Goal: Complete application form

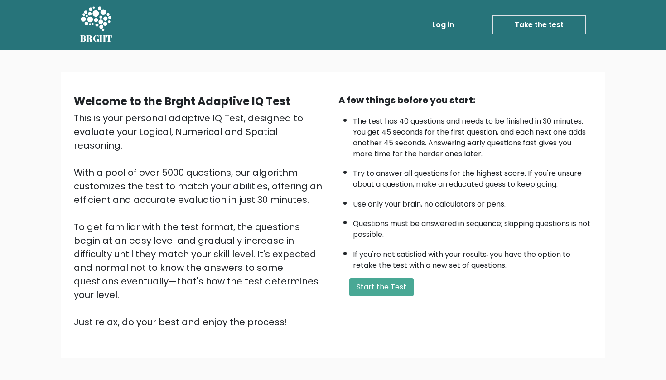
scroll to position [41, 0]
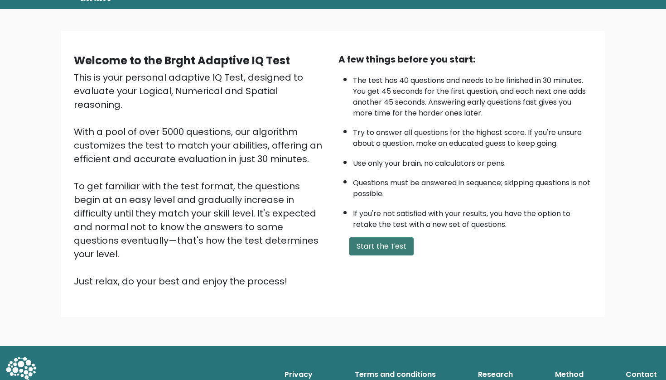
click at [366, 256] on button "Start the Test" at bounding box center [381, 246] width 64 height 18
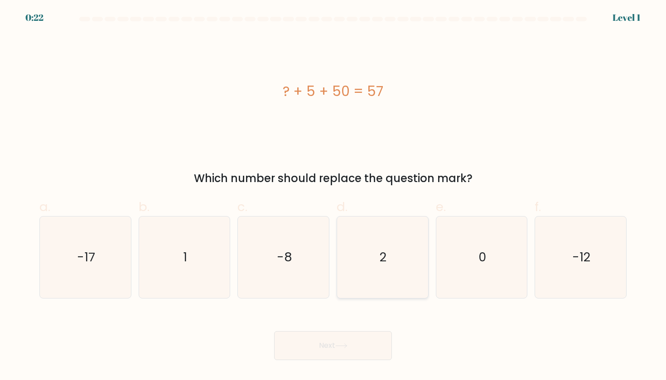
click at [372, 247] on icon "2" at bounding box center [383, 258] width 82 height 82
click at [334, 196] on input "d. 2" at bounding box center [333, 193] width 0 height 6
radio input "true"
click at [317, 340] on button "Next" at bounding box center [333, 345] width 118 height 29
click at [333, 343] on button "Next" at bounding box center [333, 345] width 118 height 29
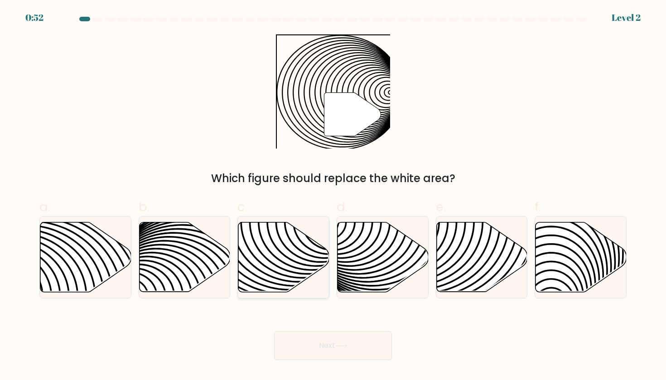
click at [293, 244] on icon at bounding box center [255, 222] width 184 height 184
click at [333, 196] on input "c." at bounding box center [333, 193] width 0 height 6
radio input "true"
click at [353, 362] on body "0:51 Level 2" at bounding box center [333, 190] width 666 height 380
click at [358, 334] on button "Next" at bounding box center [333, 345] width 118 height 29
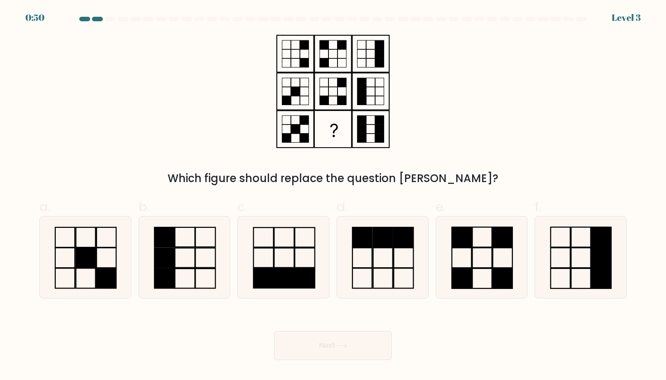
click at [352, 351] on button "Next" at bounding box center [333, 345] width 118 height 29
click at [440, 110] on div "Which figure should replace the question mark?" at bounding box center [333, 110] width 598 height 152
click at [467, 259] on icon at bounding box center [482, 258] width 82 height 82
click at [334, 196] on input "e." at bounding box center [333, 193] width 0 height 6
radio input "true"
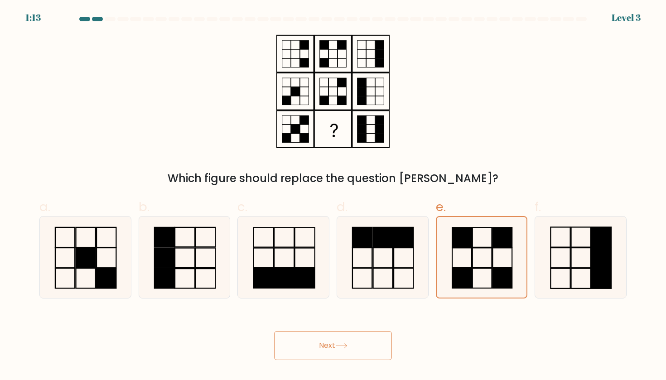
click at [320, 351] on button "Next" at bounding box center [333, 345] width 118 height 29
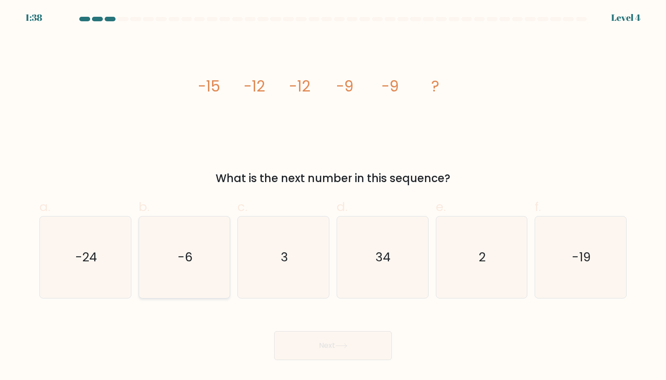
click at [184, 254] on text "-6" at bounding box center [185, 257] width 15 height 17
click at [333, 196] on input "b. -6" at bounding box center [333, 193] width 0 height 6
radio input "true"
click at [315, 351] on button "Next" at bounding box center [333, 345] width 118 height 29
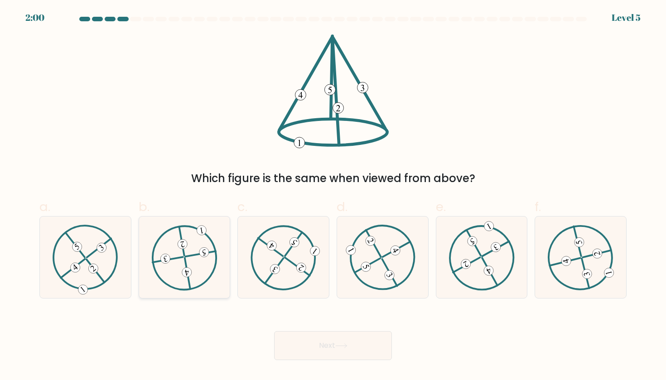
click at [190, 260] on icon at bounding box center [184, 257] width 66 height 65
click at [333, 196] on input "b." at bounding box center [333, 193] width 0 height 6
radio input "true"
click at [87, 257] on 611 at bounding box center [99, 248] width 24 height 19
click at [333, 196] on input "a." at bounding box center [333, 193] width 0 height 6
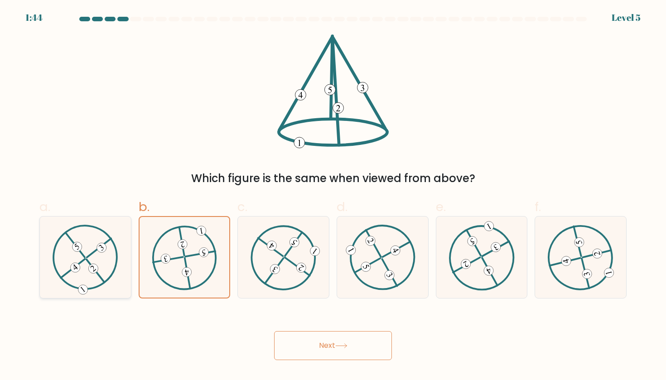
radio input "true"
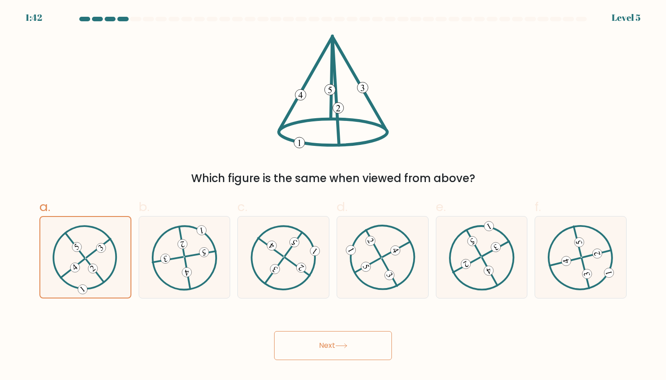
click at [300, 350] on button "Next" at bounding box center [333, 345] width 118 height 29
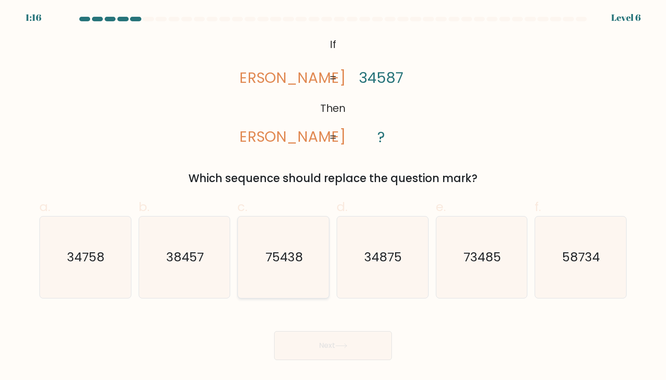
click at [295, 275] on icon "75438" at bounding box center [284, 258] width 82 height 82
click at [333, 196] on input "c. 75438" at bounding box center [333, 193] width 0 height 6
radio input "true"
click at [355, 352] on button "Next" at bounding box center [333, 345] width 118 height 29
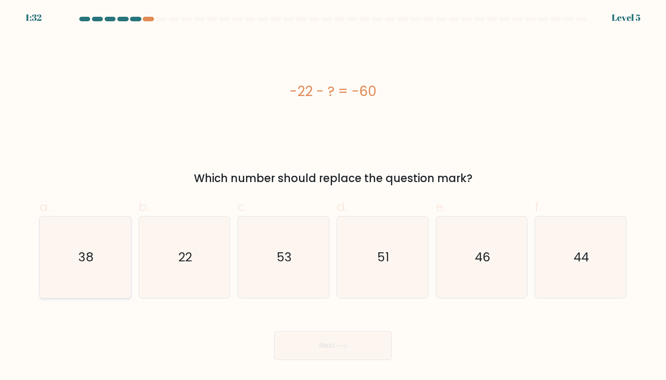
click at [117, 258] on icon "38" at bounding box center [85, 258] width 82 height 82
click at [333, 196] on input "a. 38" at bounding box center [333, 193] width 0 height 6
radio input "true"
click at [368, 349] on button "Next" at bounding box center [333, 345] width 118 height 29
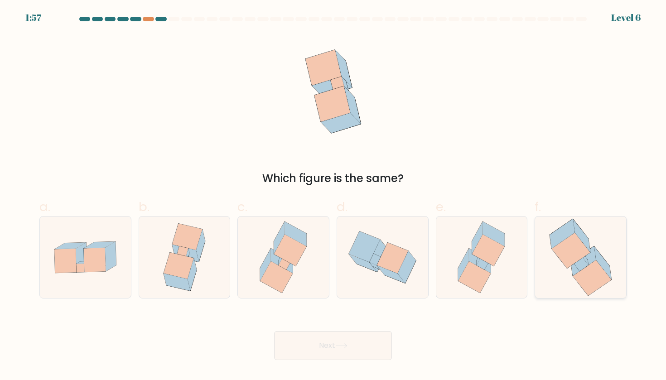
click at [568, 255] on icon at bounding box center [571, 250] width 39 height 35
click at [334, 196] on input "f." at bounding box center [333, 193] width 0 height 6
radio input "true"
click at [92, 266] on icon at bounding box center [95, 260] width 22 height 24
click at [333, 196] on input "a." at bounding box center [333, 193] width 0 height 6
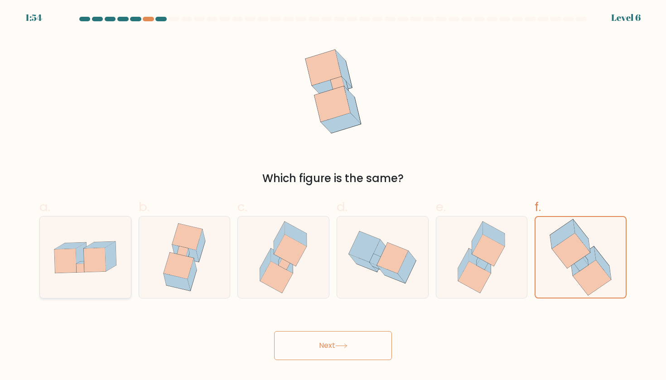
radio input "true"
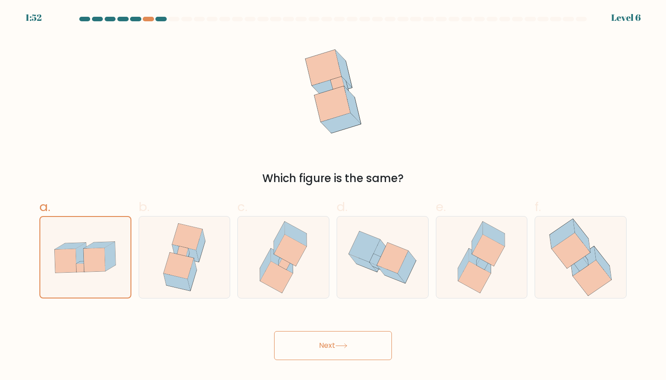
click at [355, 349] on button "Next" at bounding box center [333, 345] width 118 height 29
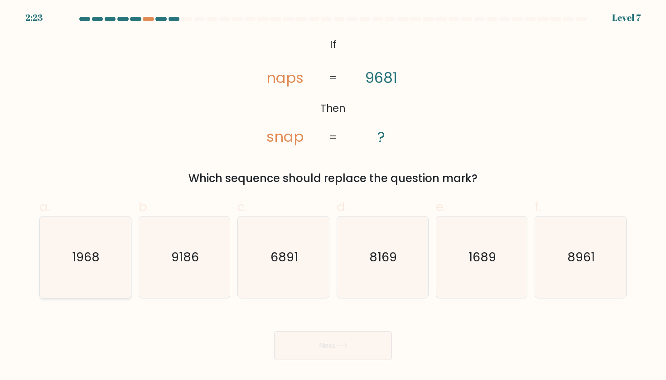
click at [93, 254] on text "1968" at bounding box center [87, 257] width 28 height 17
click at [333, 196] on input "a. 1968" at bounding box center [333, 193] width 0 height 6
radio input "true"
click at [306, 351] on button "Next" at bounding box center [333, 345] width 118 height 29
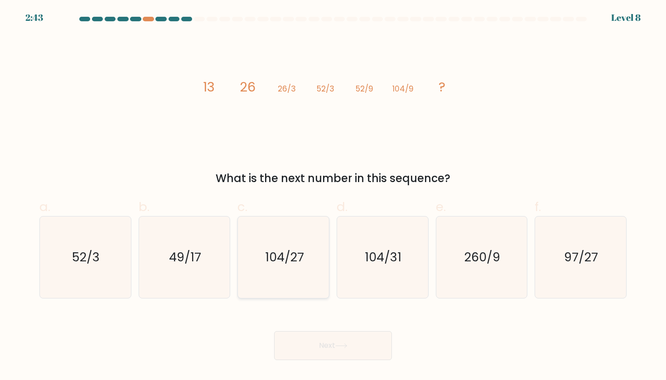
click at [305, 266] on icon "104/27" at bounding box center [284, 258] width 82 height 82
click at [333, 196] on input "c. 104/27" at bounding box center [333, 193] width 0 height 6
radio input "true"
click at [463, 276] on icon "260/9" at bounding box center [482, 258] width 82 height 82
click at [334, 196] on input "e. 260/9" at bounding box center [333, 193] width 0 height 6
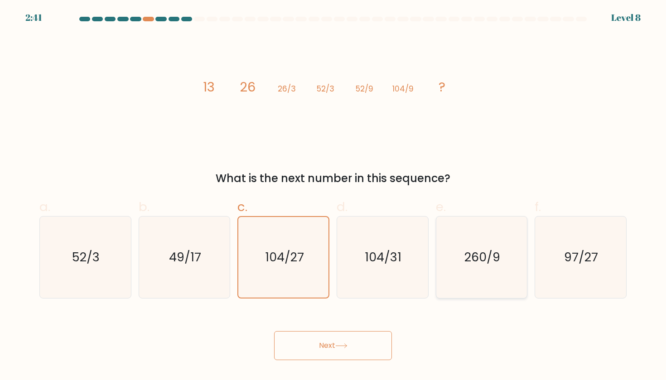
radio input "true"
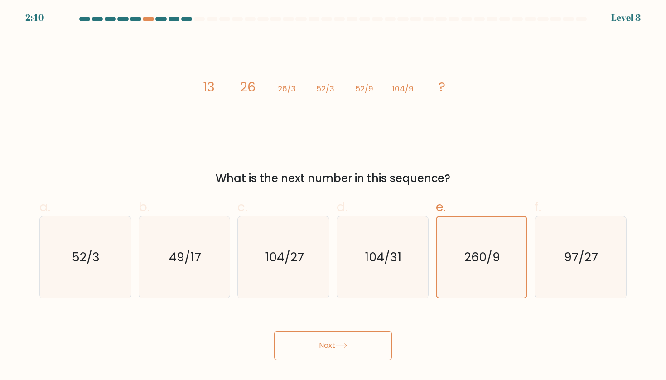
click at [350, 342] on button "Next" at bounding box center [333, 345] width 118 height 29
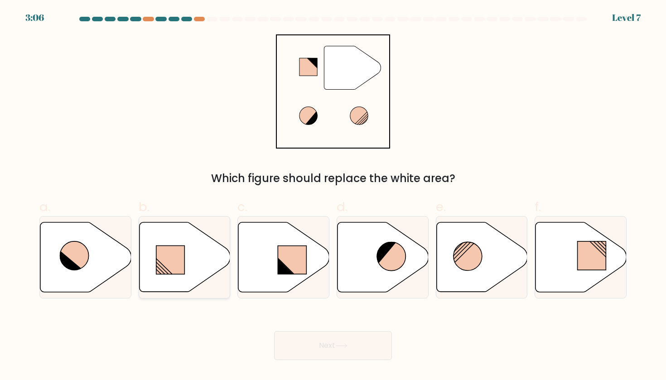
click at [170, 260] on rect at bounding box center [170, 260] width 29 height 29
click at [333, 196] on input "b." at bounding box center [333, 193] width 0 height 6
radio input "true"
click at [562, 245] on icon at bounding box center [581, 257] width 91 height 70
click at [334, 196] on input "f." at bounding box center [333, 193] width 0 height 6
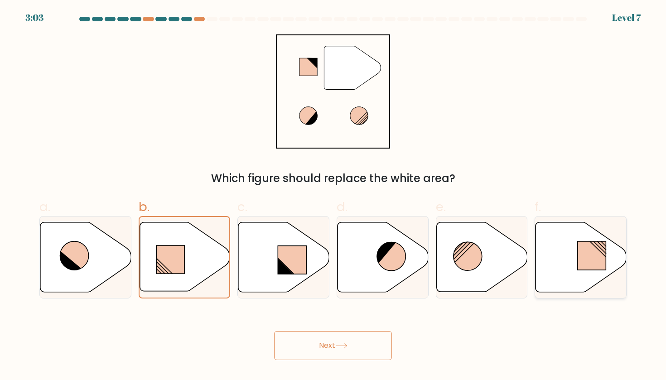
radio input "true"
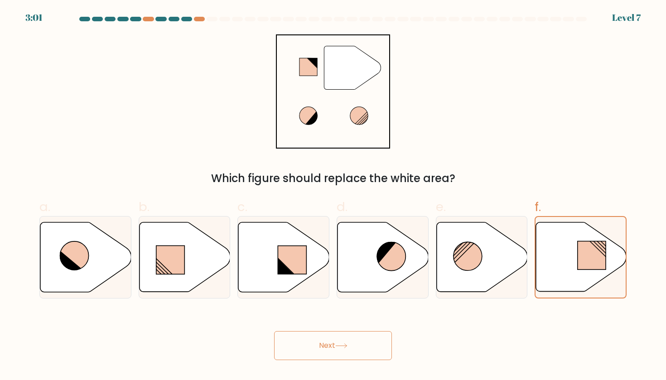
click at [329, 339] on button "Next" at bounding box center [333, 345] width 118 height 29
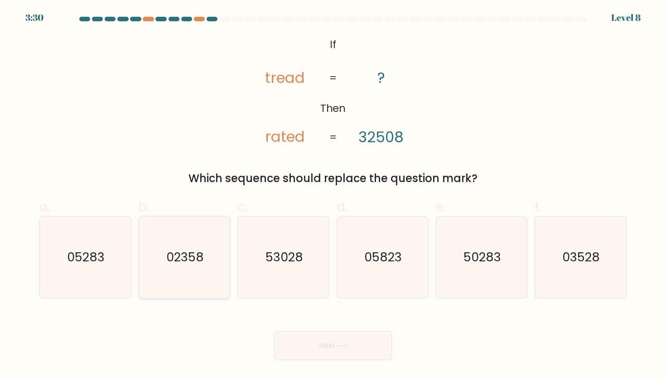
click at [179, 271] on icon "02358" at bounding box center [185, 258] width 82 height 82
click at [333, 196] on input "b. 02358" at bounding box center [333, 193] width 0 height 6
radio input "true"
click at [316, 344] on button "Next" at bounding box center [333, 345] width 118 height 29
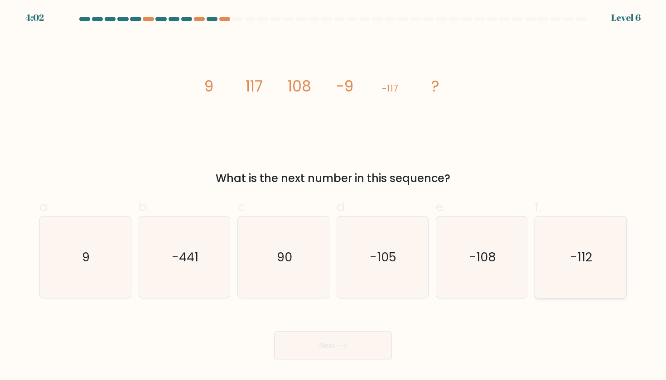
click at [578, 260] on text "-112" at bounding box center [582, 257] width 22 height 17
click at [334, 196] on input "f. -112" at bounding box center [333, 193] width 0 height 6
radio input "true"
click at [332, 358] on button "Next" at bounding box center [333, 345] width 118 height 29
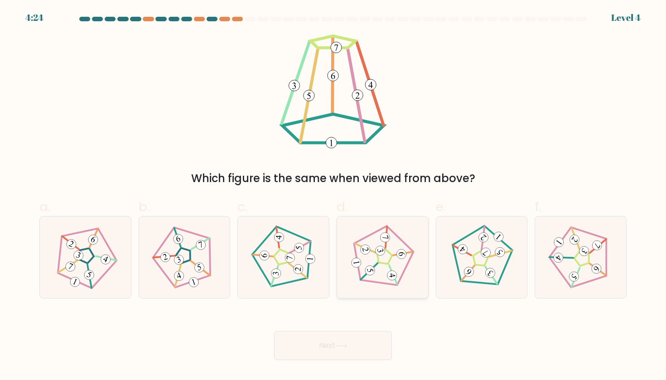
click at [385, 255] on icon at bounding box center [382, 257] width 65 height 65
click at [334, 196] on input "d." at bounding box center [333, 193] width 0 height 6
radio input "true"
click at [293, 281] on 170 at bounding box center [280, 257] width 62 height 65
click at [333, 196] on input "c." at bounding box center [333, 193] width 0 height 6
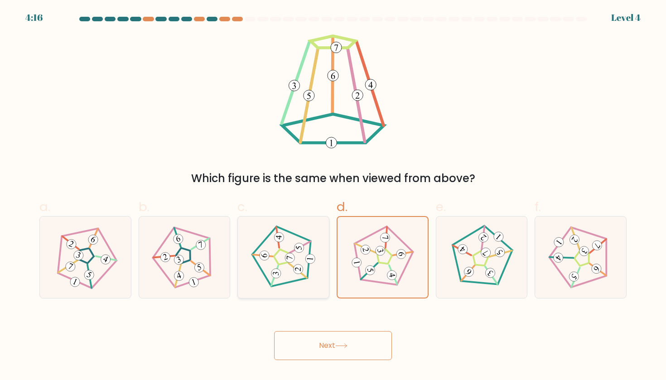
radio input "true"
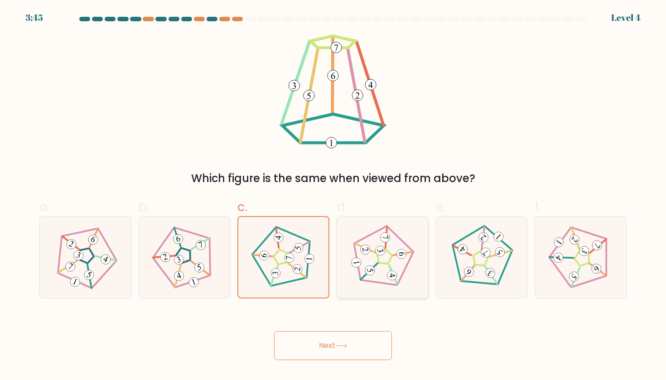
click at [389, 266] on 259 at bounding box center [393, 275] width 8 height 21
click at [334, 196] on input "d." at bounding box center [333, 193] width 0 height 6
radio input "true"
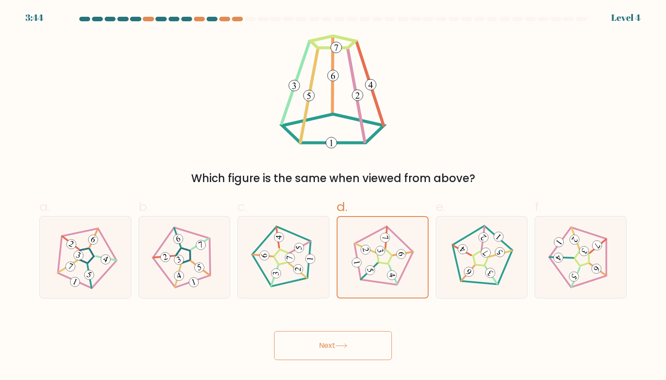
click at [334, 345] on button "Next" at bounding box center [333, 345] width 118 height 29
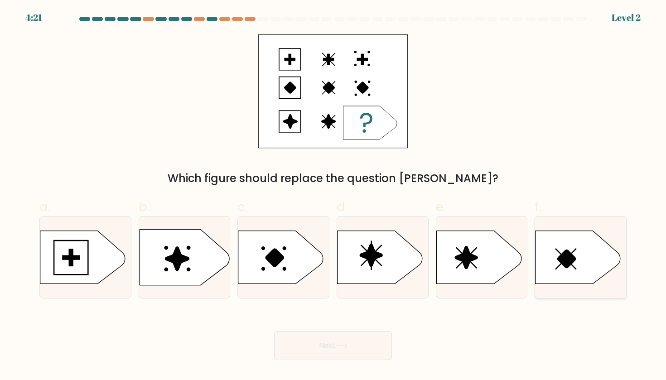
click at [571, 241] on icon at bounding box center [578, 257] width 85 height 53
click at [334, 196] on input "f." at bounding box center [333, 193] width 0 height 6
radio input "true"
click at [353, 357] on button "Next" at bounding box center [333, 345] width 118 height 29
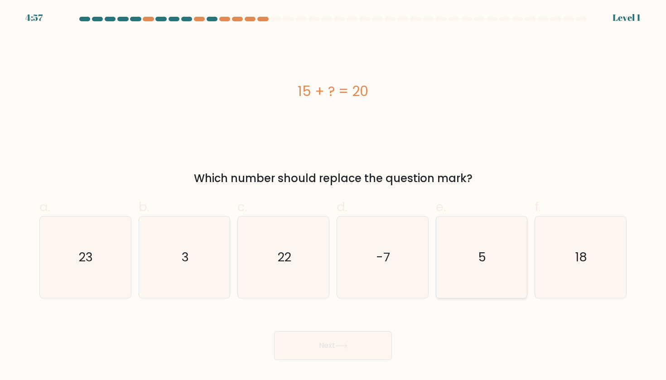
click at [516, 237] on icon "5" at bounding box center [482, 258] width 82 height 82
click at [334, 196] on input "e. 5" at bounding box center [333, 193] width 0 height 6
radio input "true"
click at [331, 343] on button "Next" at bounding box center [333, 345] width 118 height 29
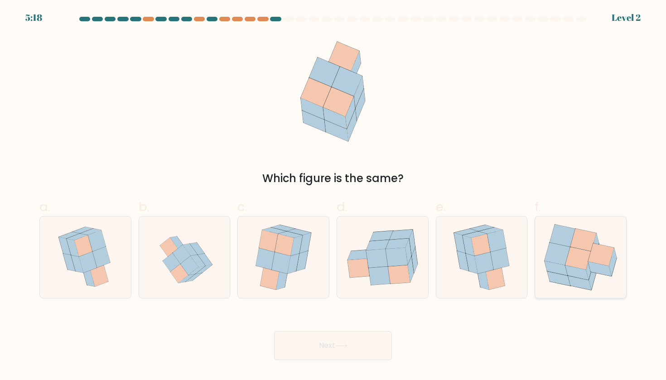
click at [588, 257] on icon at bounding box center [579, 258] width 26 height 23
click at [334, 196] on input "f." at bounding box center [333, 193] width 0 height 6
radio input "true"
click at [272, 242] on icon at bounding box center [268, 241] width 19 height 22
click at [333, 196] on input "c." at bounding box center [333, 193] width 0 height 6
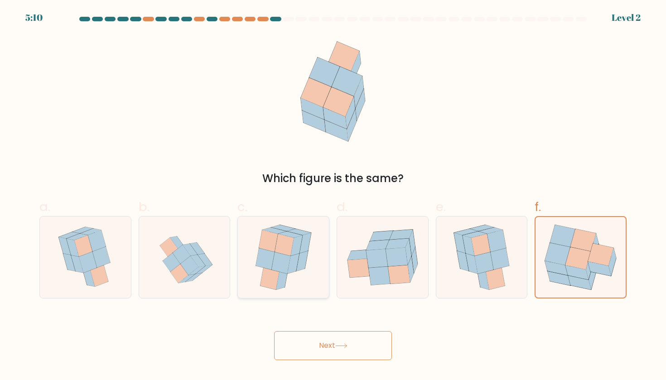
radio input "true"
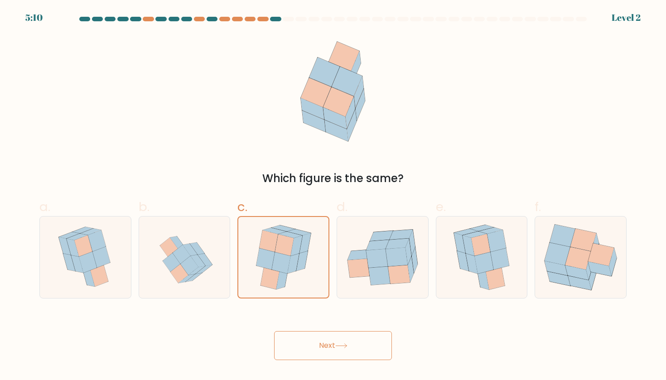
click at [321, 338] on button "Next" at bounding box center [333, 345] width 118 height 29
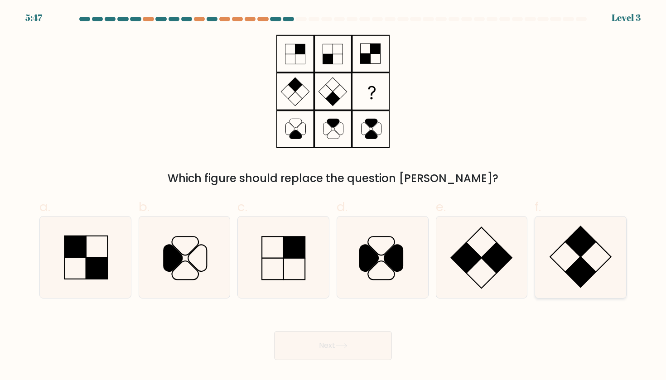
click at [570, 259] on icon at bounding box center [581, 258] width 82 height 82
click at [334, 196] on input "f." at bounding box center [333, 193] width 0 height 6
radio input "true"
click at [319, 349] on button "Next" at bounding box center [333, 345] width 118 height 29
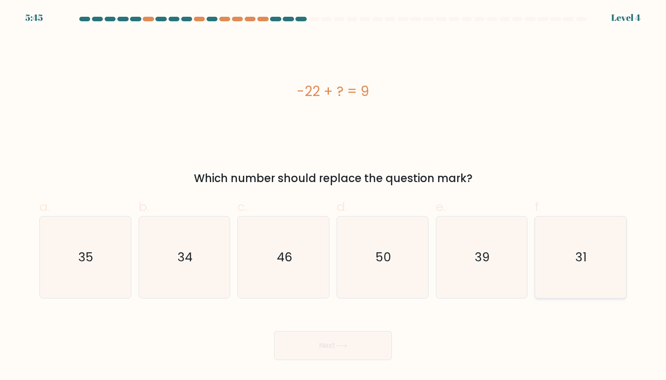
click at [570, 260] on icon "31" at bounding box center [581, 258] width 82 height 82
click at [334, 196] on input "f. 31" at bounding box center [333, 193] width 0 height 6
radio input "true"
click at [353, 350] on button "Next" at bounding box center [333, 345] width 118 height 29
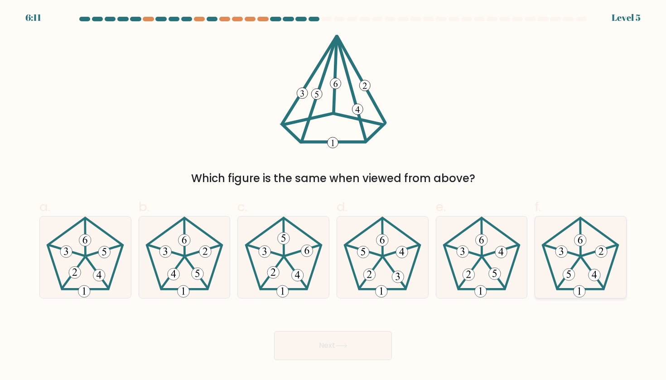
click at [598, 261] on icon at bounding box center [581, 258] width 82 height 82
click at [334, 196] on input "f." at bounding box center [333, 193] width 0 height 6
radio input "true"
click at [349, 342] on button "Next" at bounding box center [333, 345] width 118 height 29
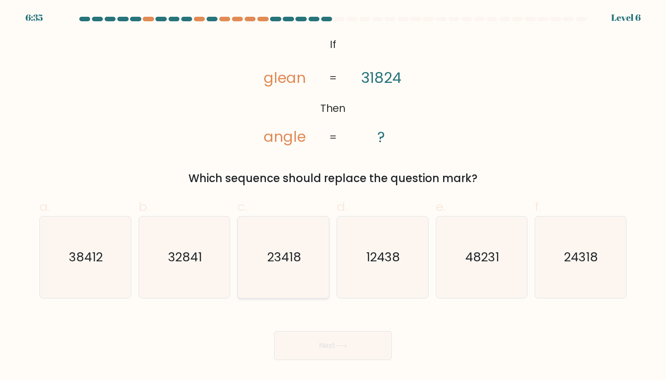
click at [291, 271] on icon "23418" at bounding box center [284, 258] width 82 height 82
click at [333, 196] on input "c. 23418" at bounding box center [333, 193] width 0 height 6
radio input "true"
click at [381, 271] on icon "12438" at bounding box center [383, 258] width 82 height 82
click at [334, 196] on input "d. 12438" at bounding box center [333, 193] width 0 height 6
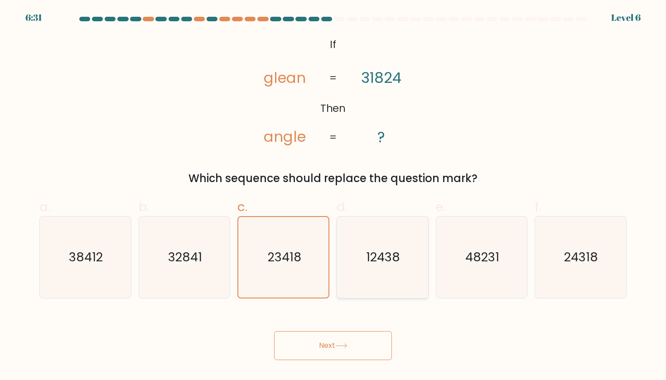
radio input "true"
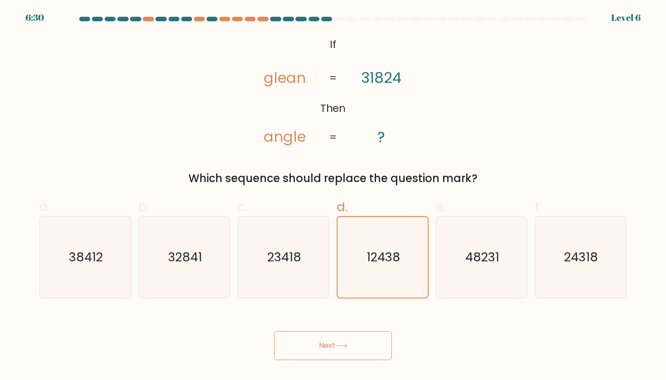
click at [326, 347] on button "Next" at bounding box center [333, 345] width 118 height 29
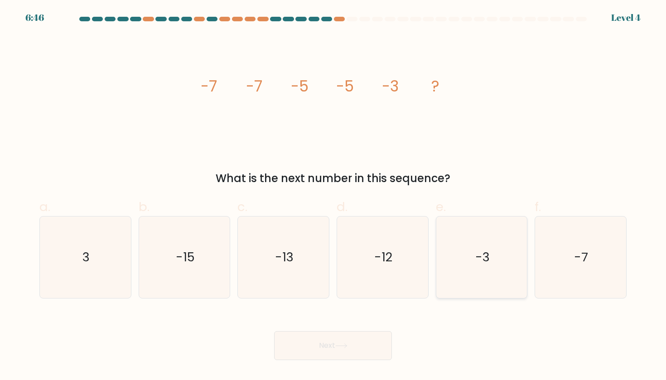
click at [489, 245] on icon "-3" at bounding box center [482, 258] width 82 height 82
click at [334, 196] on input "e. -3" at bounding box center [333, 193] width 0 height 6
radio input "true"
click at [358, 348] on button "Next" at bounding box center [333, 345] width 118 height 29
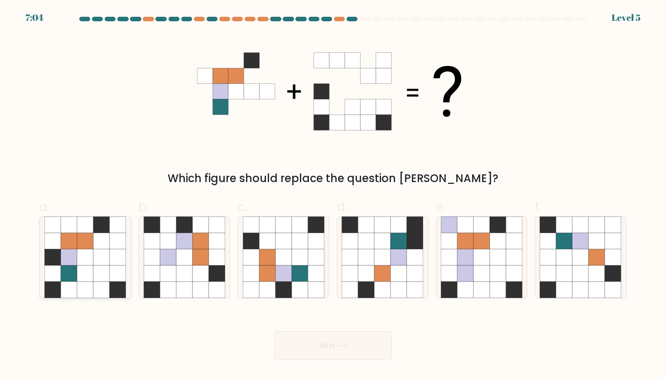
click at [93, 244] on icon at bounding box center [85, 241] width 16 height 16
click at [333, 196] on input "a." at bounding box center [333, 193] width 0 height 6
radio input "true"
click at [334, 350] on button "Next" at bounding box center [333, 345] width 118 height 29
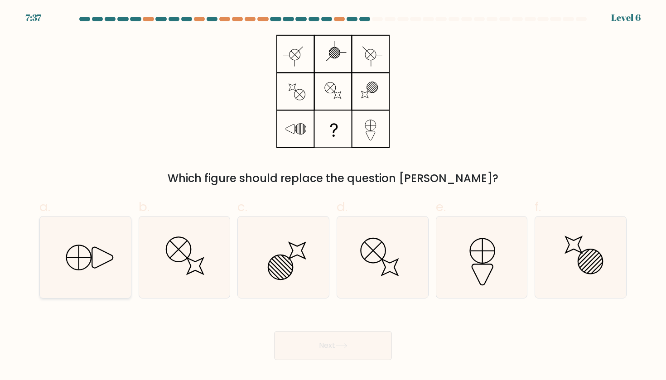
click at [106, 265] on icon at bounding box center [85, 258] width 82 height 82
click at [333, 196] on input "a." at bounding box center [333, 193] width 0 height 6
radio input "true"
click at [499, 251] on icon at bounding box center [482, 258] width 82 height 82
click at [334, 196] on input "e." at bounding box center [333, 193] width 0 height 6
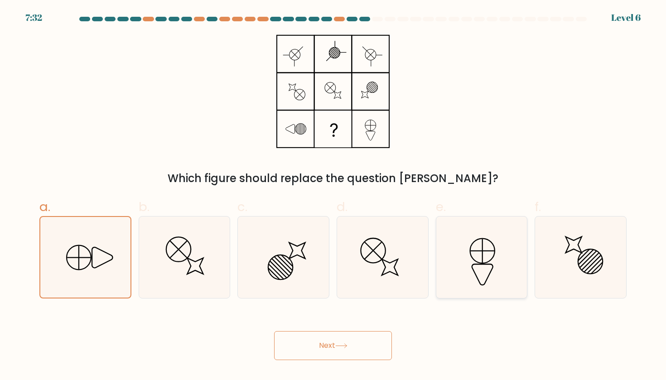
radio input "true"
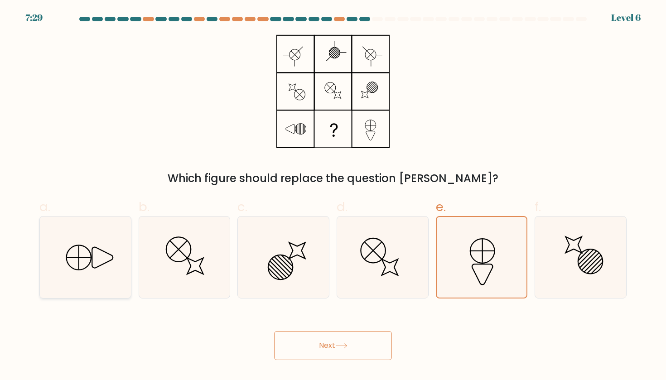
click at [82, 267] on icon at bounding box center [85, 258] width 82 height 82
click at [333, 196] on input "a." at bounding box center [333, 193] width 0 height 6
radio input "true"
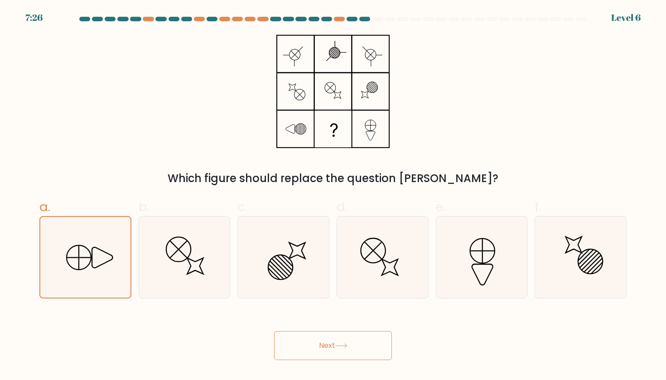
click at [347, 345] on icon at bounding box center [341, 346] width 12 height 5
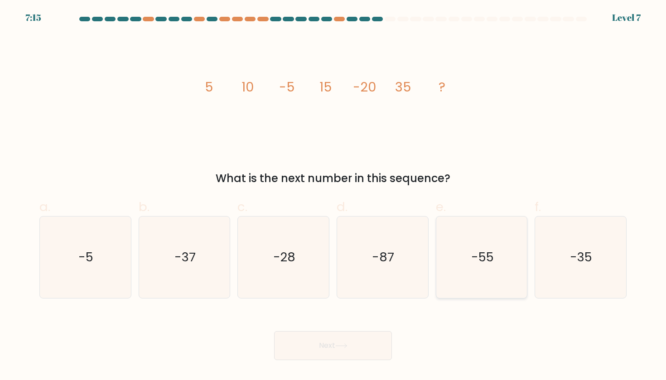
click at [488, 260] on text "-55" at bounding box center [482, 257] width 23 height 17
click at [334, 196] on input "e. -55" at bounding box center [333, 193] width 0 height 6
radio input "true"
click at [327, 342] on button "Next" at bounding box center [333, 345] width 118 height 29
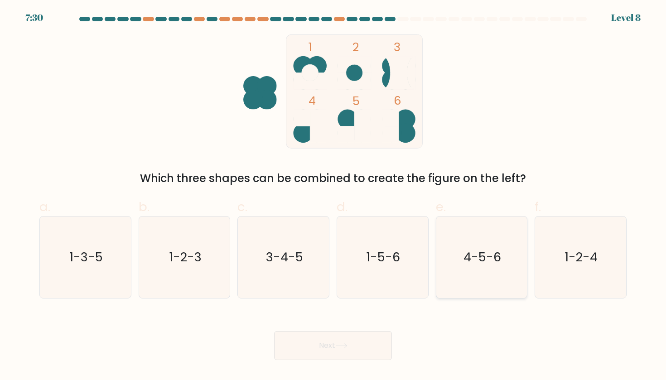
click at [482, 282] on icon "4-5-6" at bounding box center [482, 258] width 82 height 82
click at [334, 196] on input "e. 4-5-6" at bounding box center [333, 193] width 0 height 6
radio input "true"
click at [354, 346] on button "Next" at bounding box center [333, 345] width 118 height 29
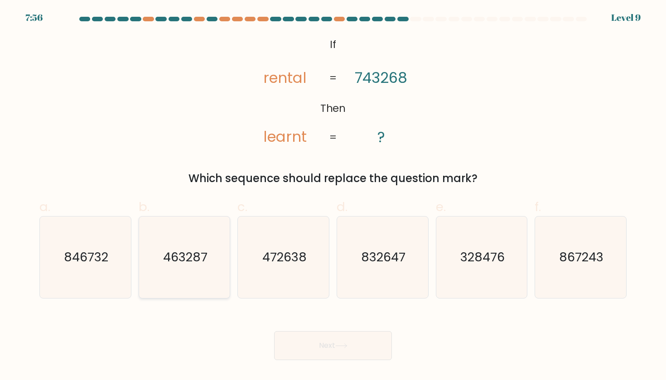
click at [194, 270] on icon "463287" at bounding box center [185, 258] width 82 height 82
click at [333, 196] on input "b. 463287" at bounding box center [333, 193] width 0 height 6
radio input "true"
click at [94, 254] on text "846732" at bounding box center [86, 257] width 44 height 17
click at [333, 196] on input "a. 846732" at bounding box center [333, 193] width 0 height 6
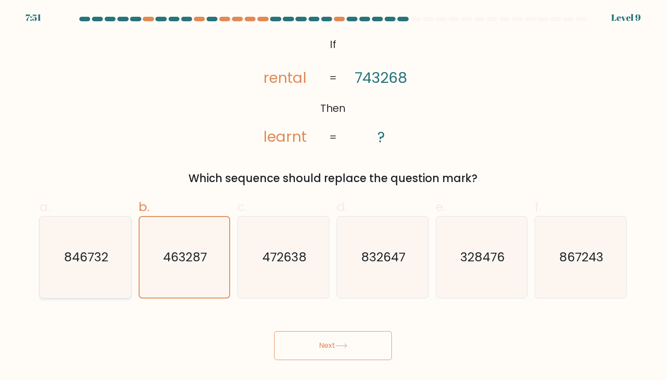
radio input "true"
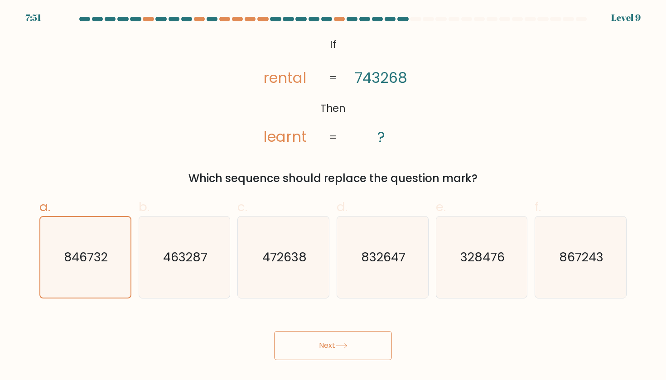
click at [338, 349] on button "Next" at bounding box center [333, 345] width 118 height 29
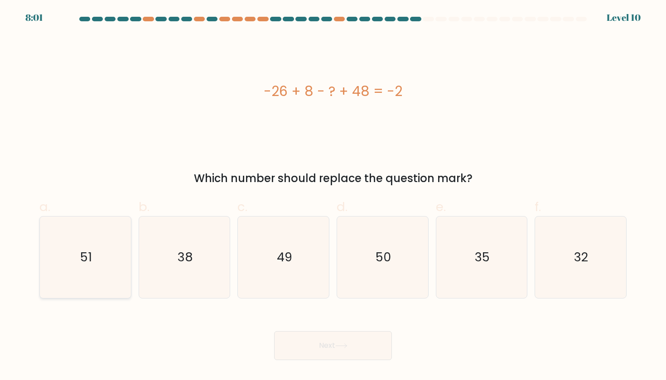
click at [100, 257] on icon "51" at bounding box center [85, 258] width 82 height 82
click at [333, 196] on input "a. 51" at bounding box center [333, 193] width 0 height 6
radio input "true"
click at [332, 349] on button "Next" at bounding box center [333, 345] width 118 height 29
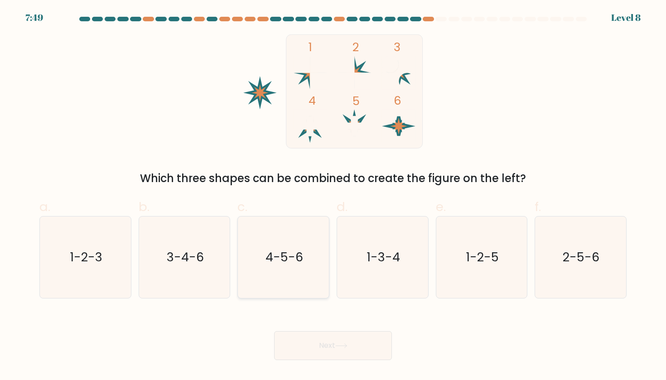
click at [277, 257] on text "4-5-6" at bounding box center [285, 257] width 38 height 17
click at [333, 196] on input "c. 4-5-6" at bounding box center [333, 193] width 0 height 6
radio input "true"
click at [322, 344] on button "Next" at bounding box center [333, 345] width 118 height 29
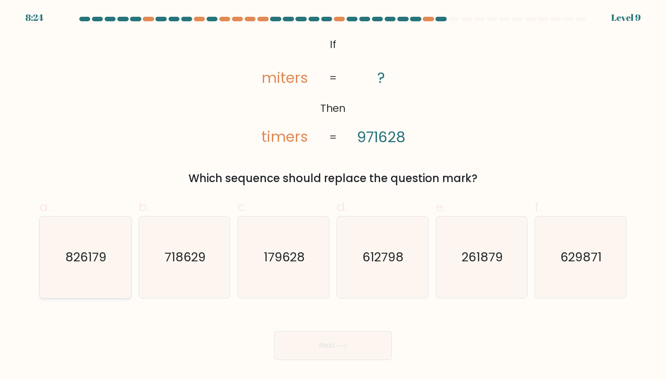
click at [67, 274] on icon "826179" at bounding box center [85, 258] width 82 height 82
click at [333, 196] on input "a. 826179" at bounding box center [333, 193] width 0 height 6
radio input "true"
click at [318, 347] on button "Next" at bounding box center [333, 345] width 118 height 29
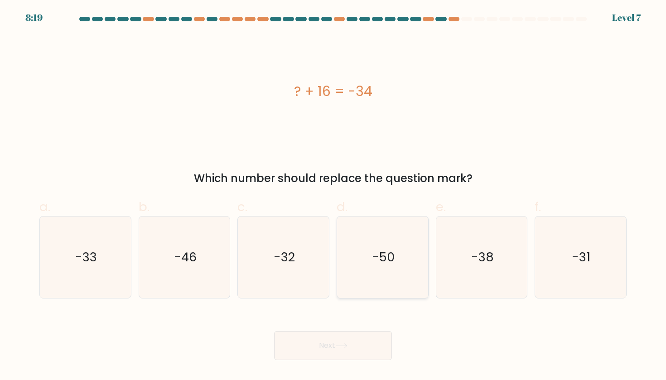
click at [395, 265] on icon "-50" at bounding box center [383, 258] width 82 height 82
click at [334, 196] on input "d. -50" at bounding box center [333, 193] width 0 height 6
radio input "true"
click at [332, 342] on button "Next" at bounding box center [333, 345] width 118 height 29
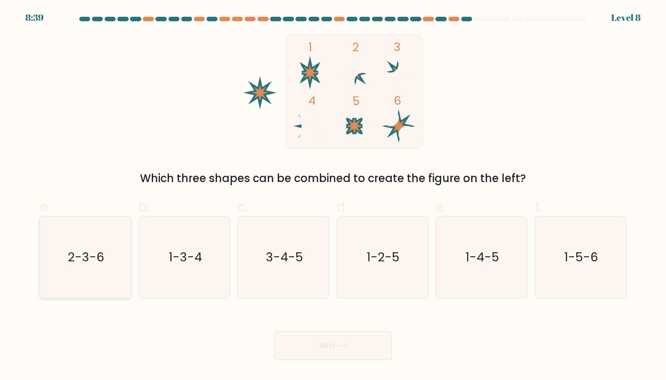
click at [117, 262] on icon "2-3-6" at bounding box center [85, 258] width 82 height 82
click at [333, 196] on input "a. 2-3-6" at bounding box center [333, 193] width 0 height 6
radio input "true"
click at [305, 344] on button "Next" at bounding box center [333, 345] width 118 height 29
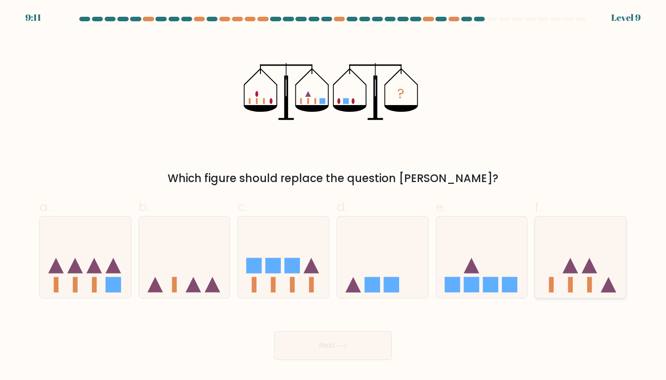
click at [601, 266] on icon at bounding box center [580, 257] width 91 height 75
click at [334, 196] on input "f." at bounding box center [333, 193] width 0 height 6
radio input "true"
click at [462, 252] on icon at bounding box center [481, 257] width 91 height 75
click at [334, 196] on input "e." at bounding box center [333, 193] width 0 height 6
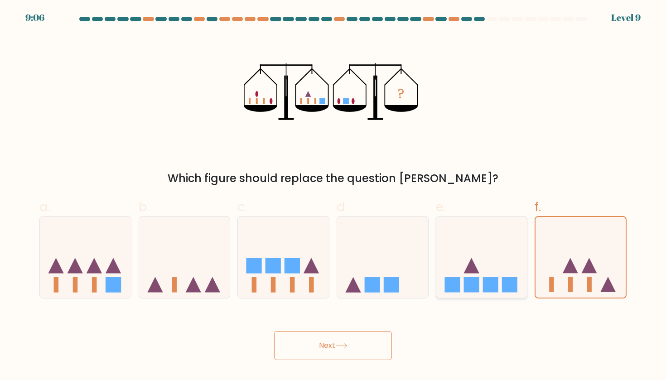
radio input "true"
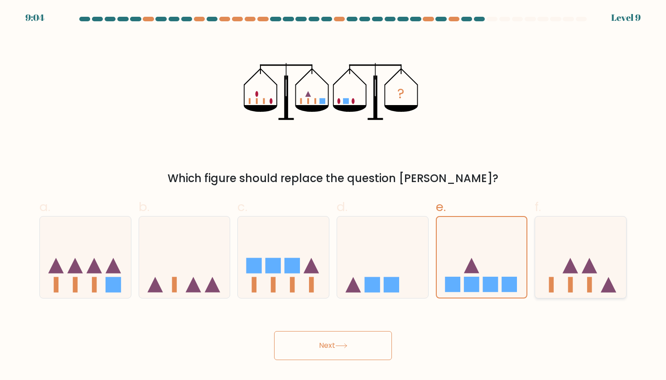
click at [545, 255] on icon at bounding box center [580, 257] width 91 height 75
click at [334, 196] on input "f." at bounding box center [333, 193] width 0 height 6
radio input "true"
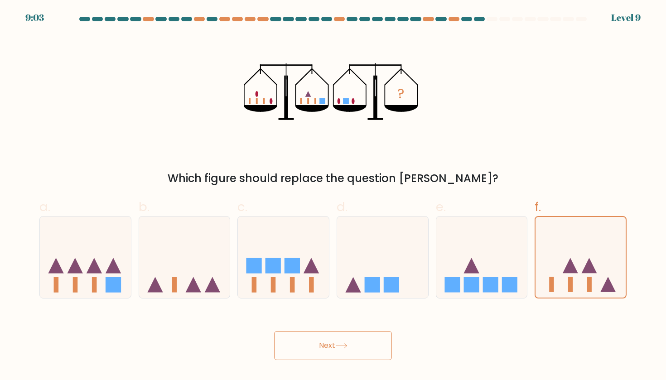
click at [372, 339] on button "Next" at bounding box center [333, 345] width 118 height 29
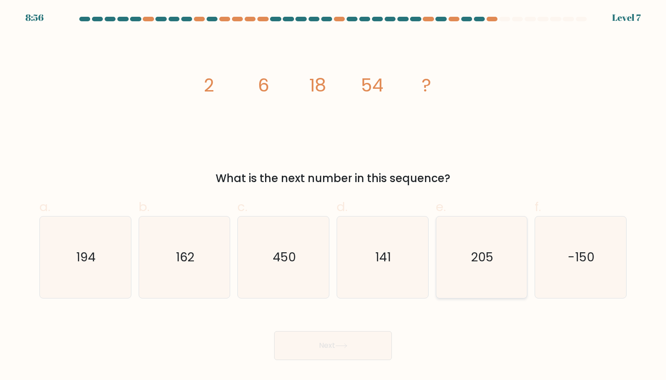
click at [499, 254] on icon "205" at bounding box center [482, 258] width 82 height 82
click at [334, 196] on input "e. 205" at bounding box center [333, 193] width 0 height 6
radio input "true"
click at [358, 353] on button "Next" at bounding box center [333, 345] width 118 height 29
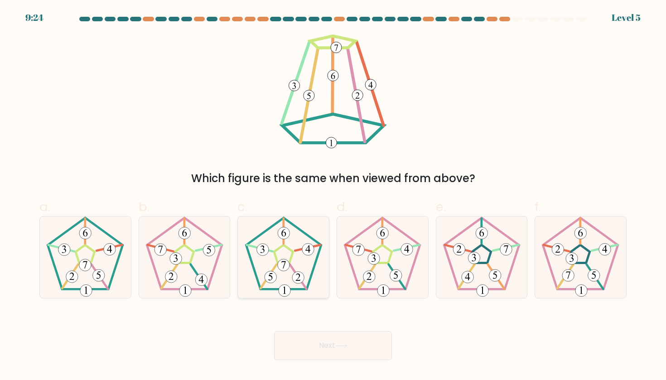
click at [283, 224] on 357 at bounding box center [283, 231] width 0 height 25
click at [333, 196] on input "c." at bounding box center [333, 193] width 0 height 6
radio input "true"
click at [316, 352] on button "Next" at bounding box center [333, 345] width 118 height 29
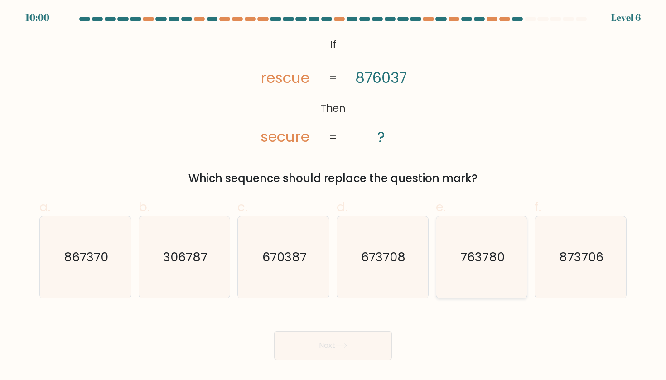
click at [491, 269] on icon "763780" at bounding box center [482, 258] width 82 height 82
click at [334, 196] on input "e. 763780" at bounding box center [333, 193] width 0 height 6
radio input "true"
click at [324, 353] on button "Next" at bounding box center [333, 345] width 118 height 29
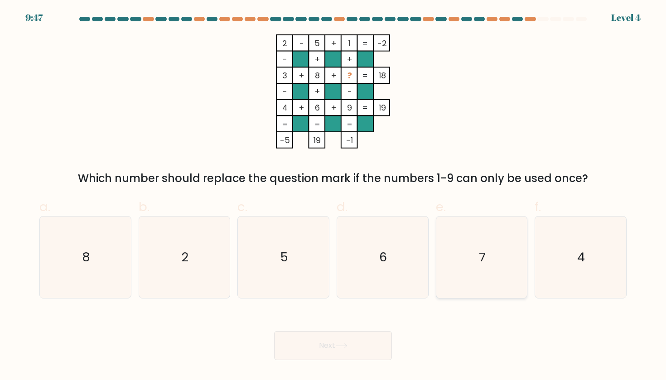
click at [474, 232] on icon "7" at bounding box center [482, 258] width 82 height 82
click at [334, 196] on input "e. 7" at bounding box center [333, 193] width 0 height 6
radio input "true"
click at [349, 339] on button "Next" at bounding box center [333, 345] width 118 height 29
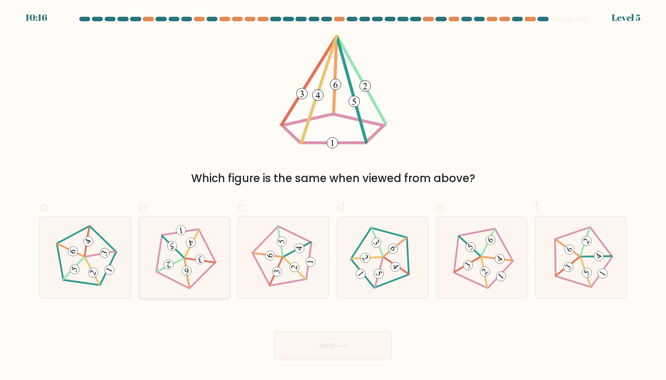
click at [195, 256] on icon at bounding box center [184, 257] width 65 height 65
click at [333, 196] on input "b." at bounding box center [333, 193] width 0 height 6
radio input "true"
click at [311, 346] on button "Next" at bounding box center [333, 345] width 118 height 29
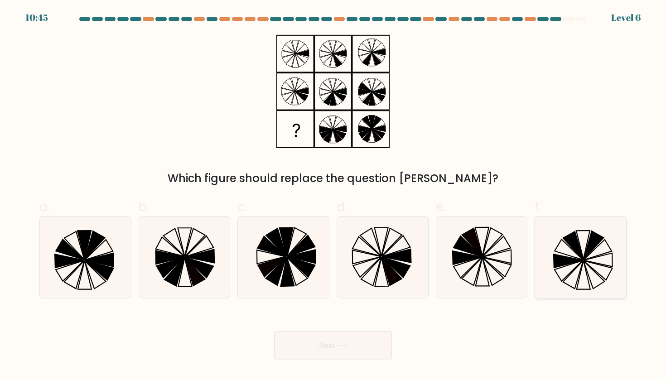
click at [574, 266] on icon at bounding box center [581, 258] width 82 height 82
click at [334, 196] on input "f." at bounding box center [333, 193] width 0 height 6
radio input "true"
click at [358, 339] on button "Next" at bounding box center [333, 345] width 118 height 29
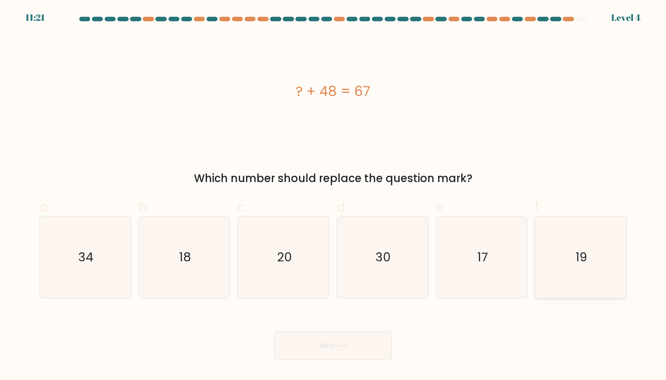
click at [572, 268] on icon "19" at bounding box center [581, 258] width 82 height 82
click at [334, 196] on input "f. 19" at bounding box center [333, 193] width 0 height 6
radio input "true"
click at [331, 346] on button "Next" at bounding box center [333, 345] width 118 height 29
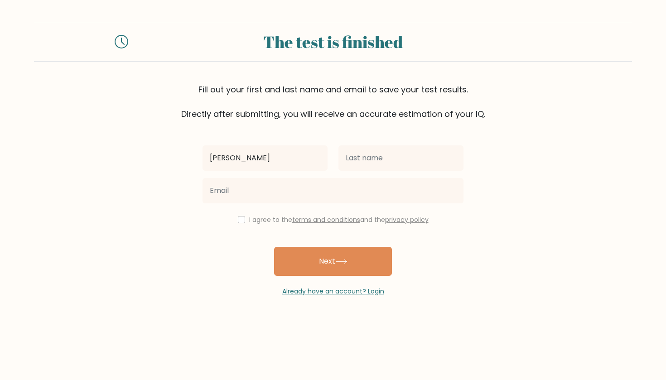
type input "Vanessa"
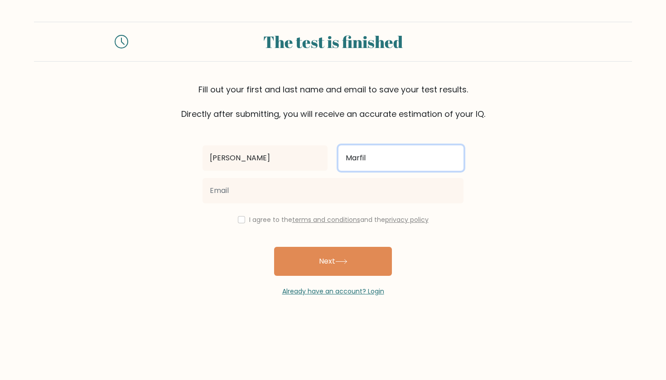
type input "Marfil"
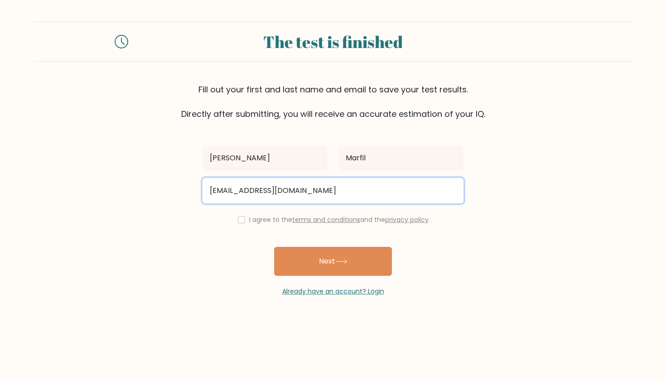
type input "marfilvanessa29@gmail.com"
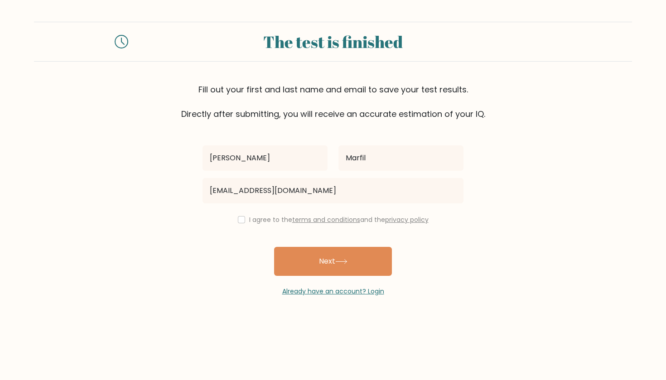
click at [245, 223] on div "I agree to the terms and conditions and the privacy policy" at bounding box center [333, 219] width 272 height 11
click at [242, 221] on input "checkbox" at bounding box center [241, 219] width 7 height 7
checkbox input "true"
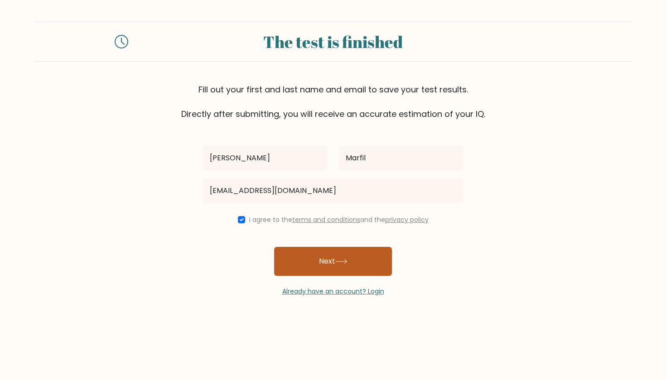
click at [330, 274] on button "Next" at bounding box center [333, 261] width 118 height 29
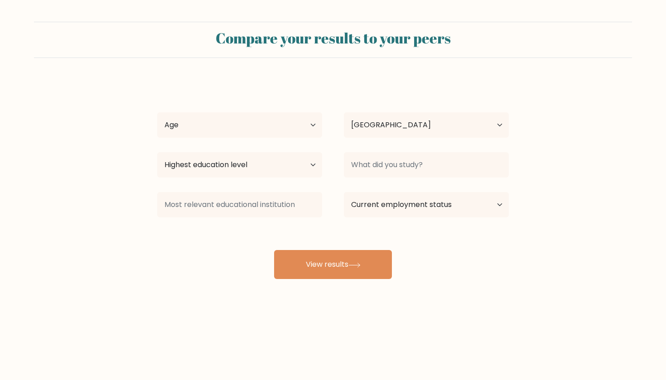
select select "PH"
click at [268, 122] on select "Age Under 18 years old 18-24 years old 25-34 years old 35-44 years old 45-54 ye…" at bounding box center [239, 124] width 165 height 25
select select "18_24"
select select "upper_secondary"
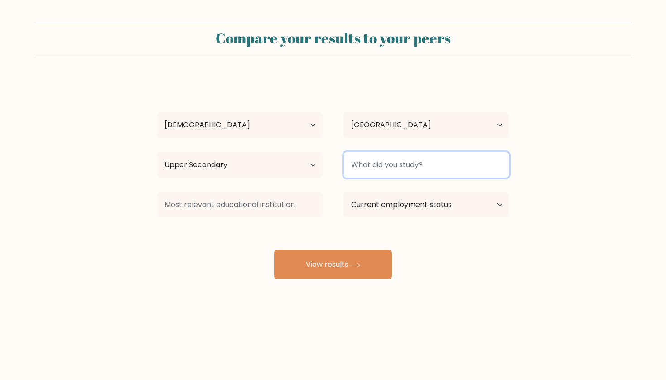
click at [385, 175] on input at bounding box center [426, 164] width 165 height 25
type input "TVL"
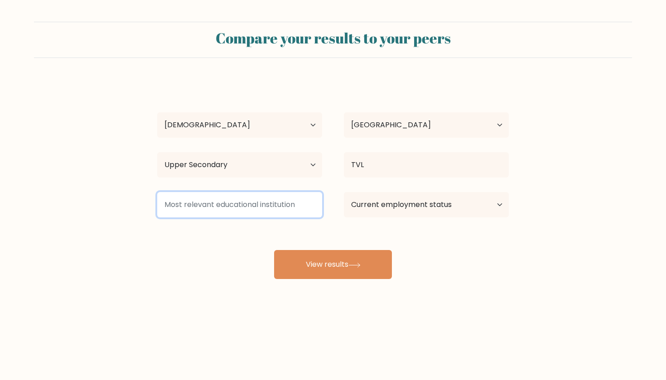
click at [255, 212] on input at bounding box center [239, 204] width 165 height 25
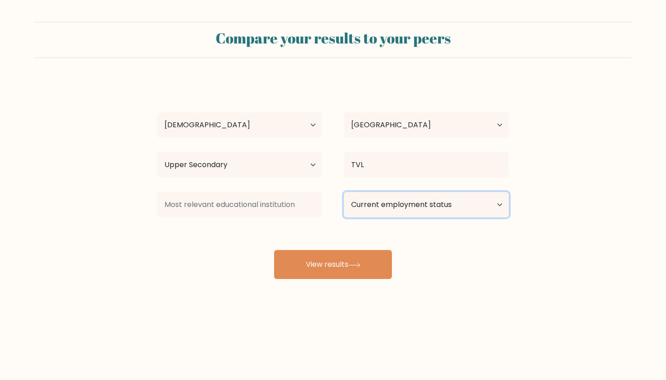
click at [392, 206] on select "Current employment status Employed Student Retired Other / prefer not to answer" at bounding box center [426, 204] width 165 height 25
select select "other"
click at [237, 219] on div at bounding box center [239, 205] width 187 height 33
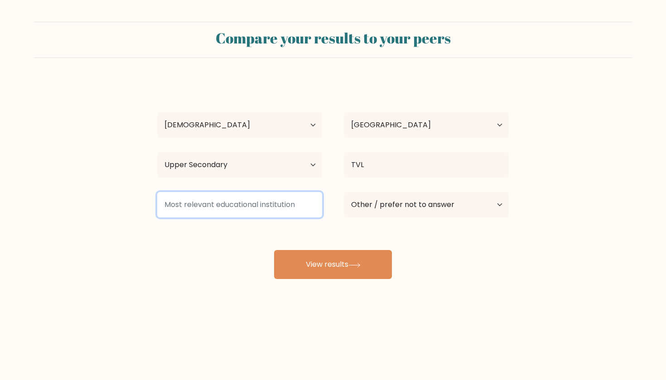
click at [241, 206] on input at bounding box center [239, 204] width 165 height 25
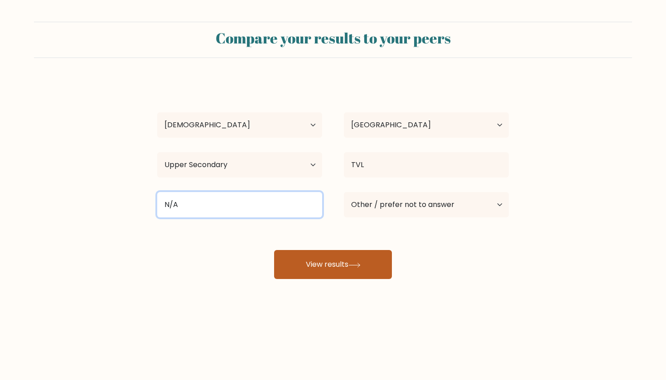
type input "N/A"
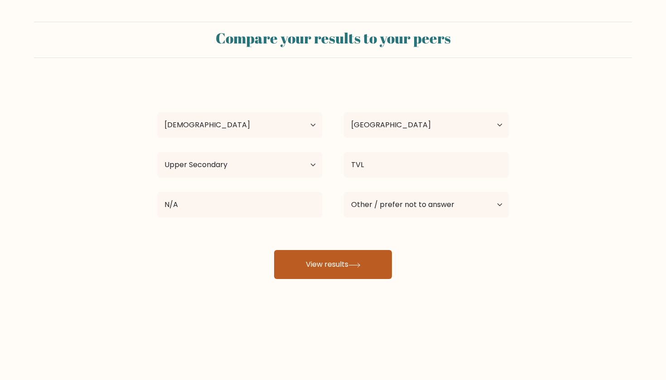
click at [332, 267] on button "View results" at bounding box center [333, 264] width 118 height 29
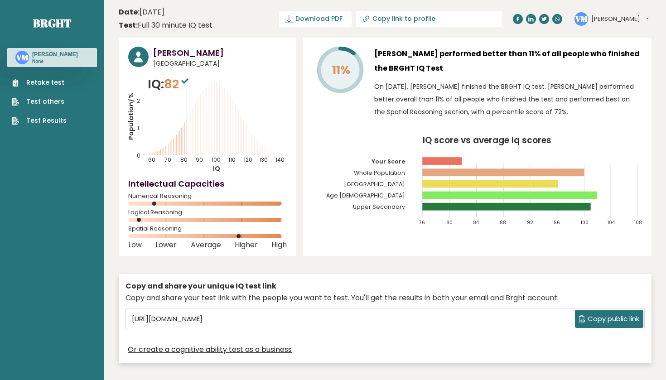
click at [600, 320] on span "Copy public link" at bounding box center [614, 319] width 52 height 10
